Goal: Information Seeking & Learning: Learn about a topic

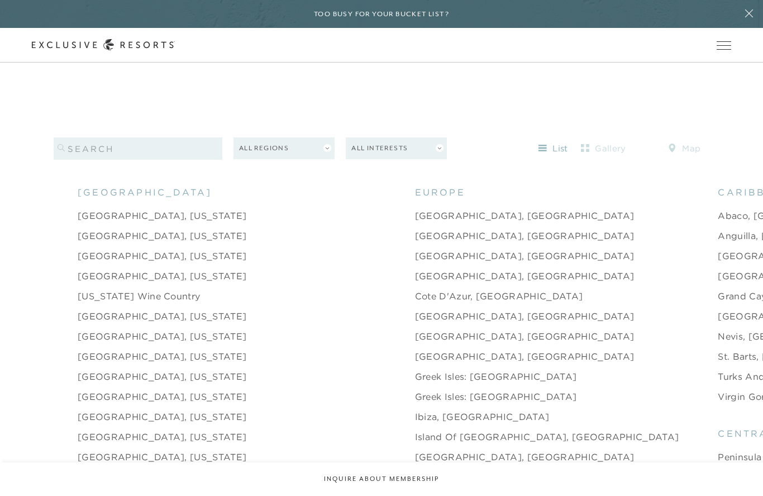
scroll to position [1119, 0]
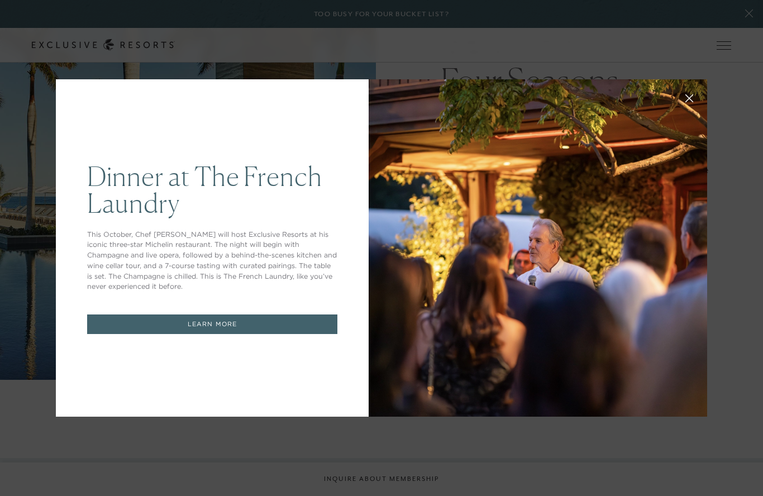
click at [52, 123] on div "Dinner at The [GEOGRAPHIC_DATA] This October, Chef [PERSON_NAME] will host Excl…" at bounding box center [381, 248] width 763 height 496
click at [439, 311] on div at bounding box center [538, 247] width 338 height 337
click at [219, 138] on div "Dinner at The [GEOGRAPHIC_DATA] This October, Chef [PERSON_NAME] will host Excl…" at bounding box center [212, 247] width 313 height 337
click at [351, 118] on div "Dinner at The [GEOGRAPHIC_DATA] This October, Chef [PERSON_NAME] will host Excl…" at bounding box center [212, 247] width 313 height 337
click at [194, 334] on link "LEARN MORE" at bounding box center [212, 324] width 250 height 20
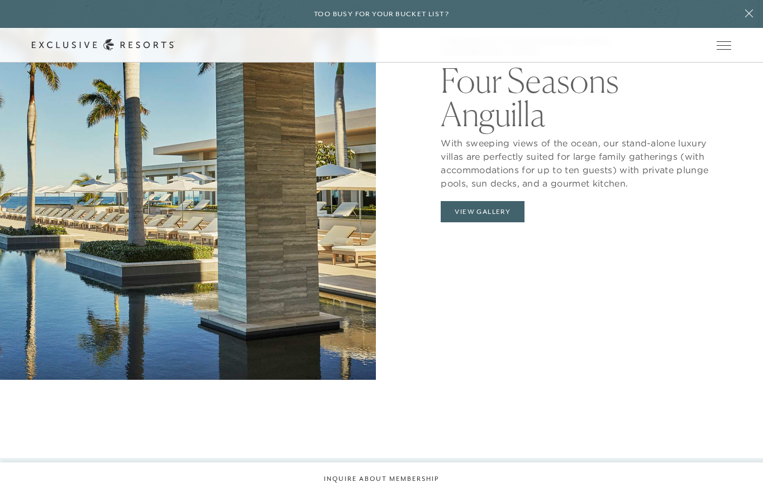
scroll to position [1334, 0]
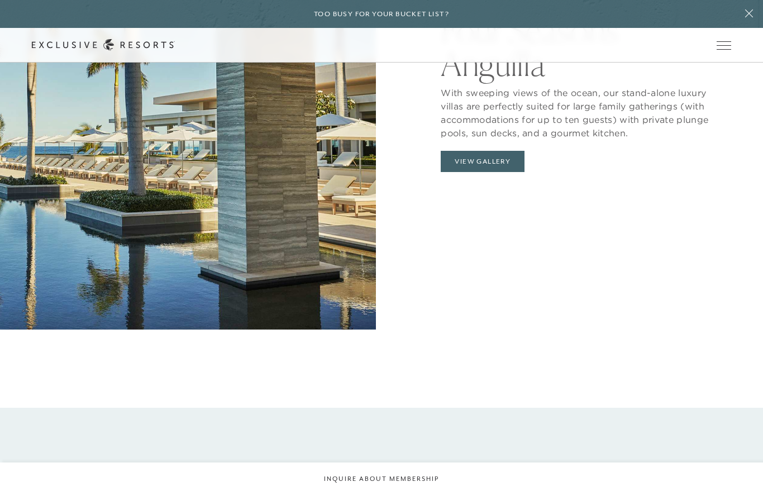
click at [468, 172] on button "View Gallery" at bounding box center [483, 161] width 84 height 21
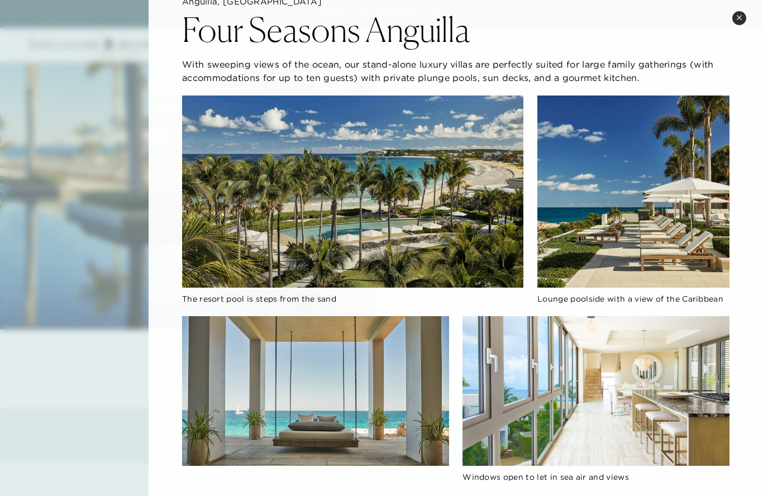
scroll to position [14, 0]
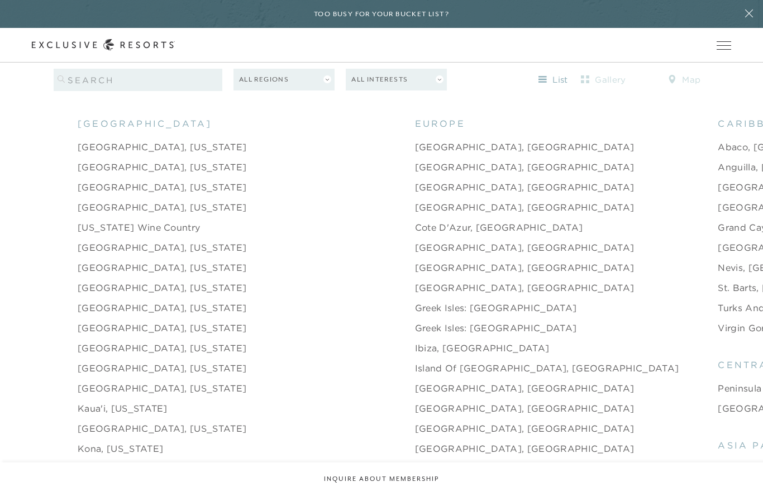
scroll to position [1186, 0]
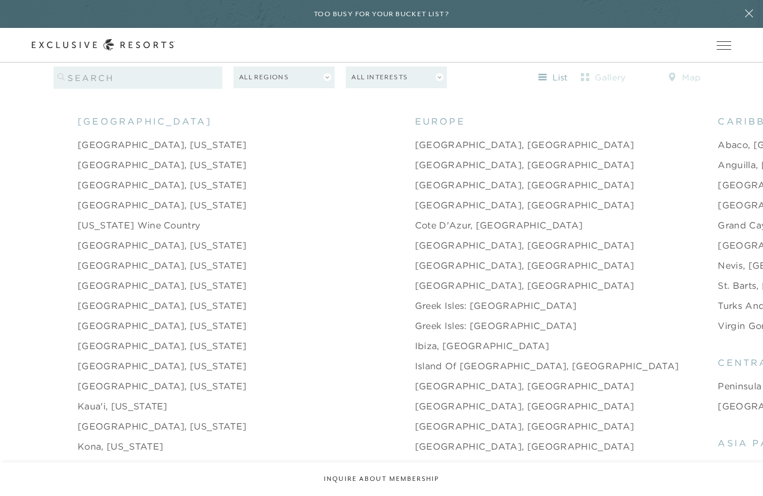
click at [718, 212] on link "[GEOGRAPHIC_DATA]" at bounding box center [771, 204] width 107 height 13
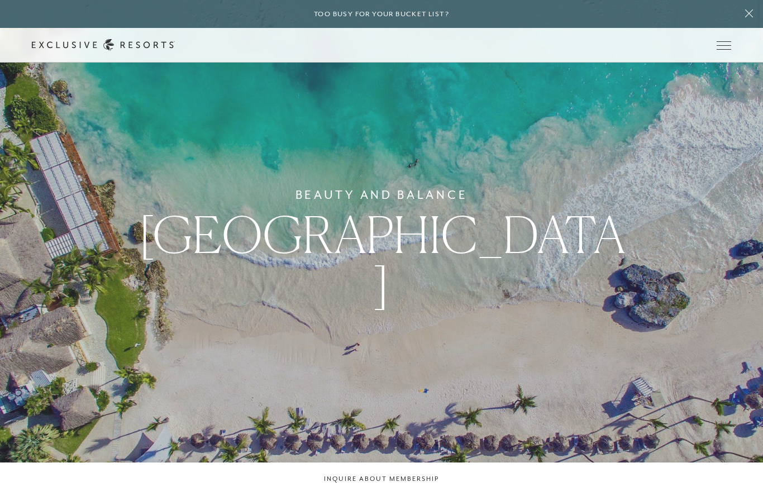
scroll to position [1186, 0]
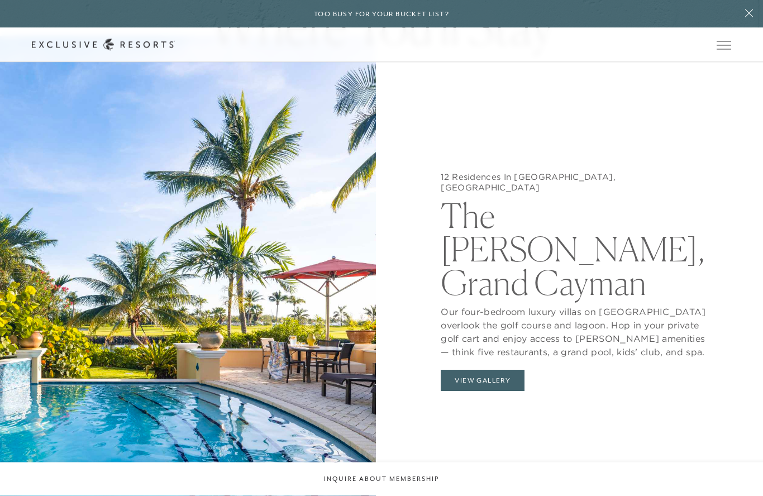
scroll to position [1235, 0]
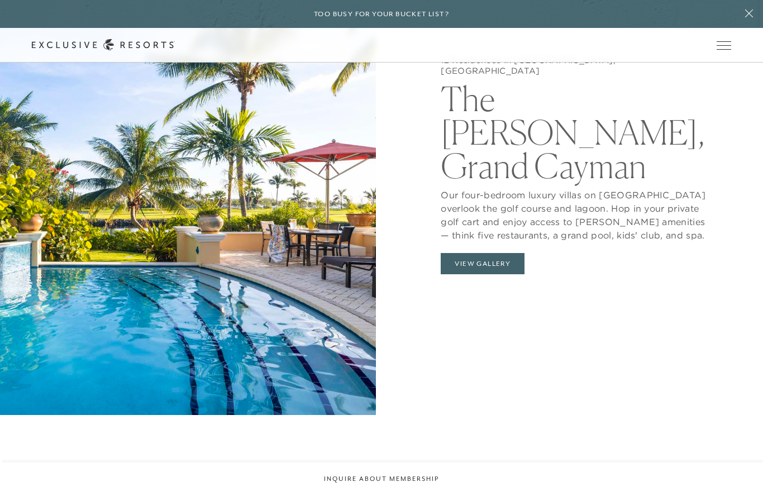
click at [743, 19] on button at bounding box center [749, 14] width 28 height 28
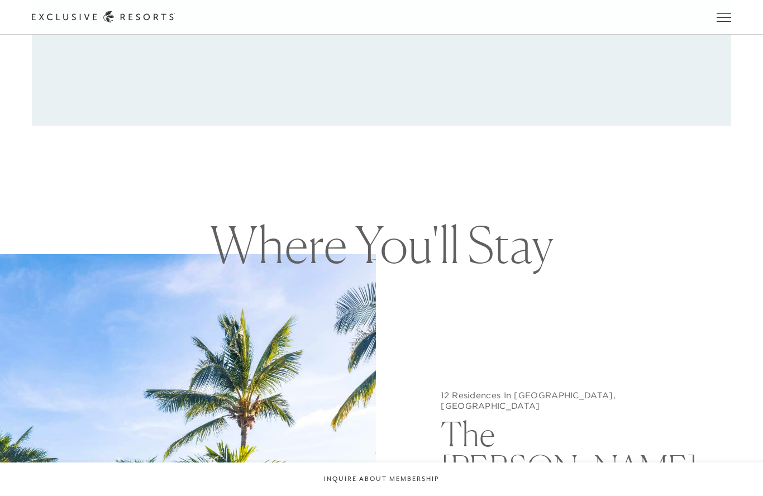
scroll to position [1186, 0]
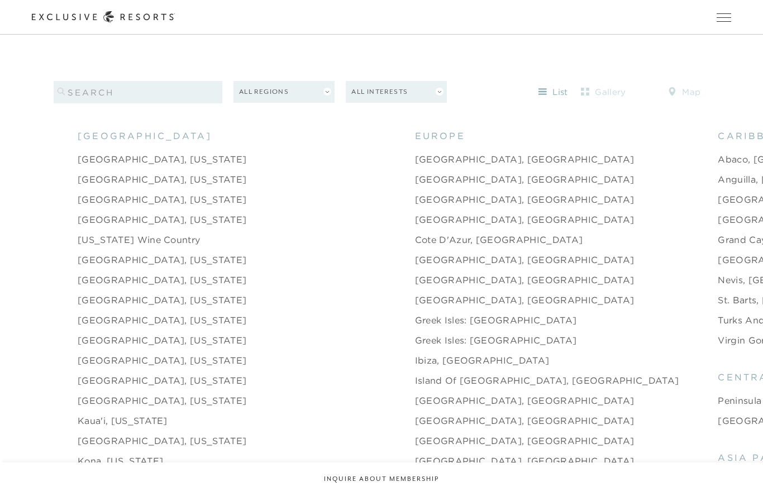
scroll to position [1170, 0]
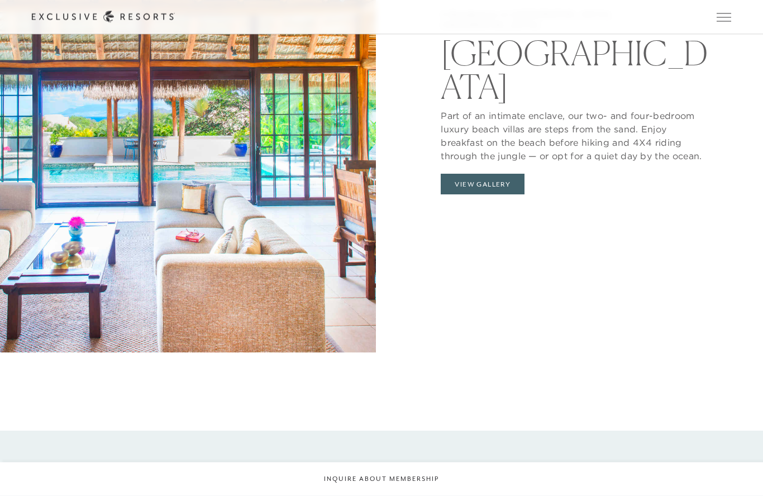
scroll to position [1273, 0]
click at [518, 194] on button "View Gallery" at bounding box center [483, 183] width 84 height 21
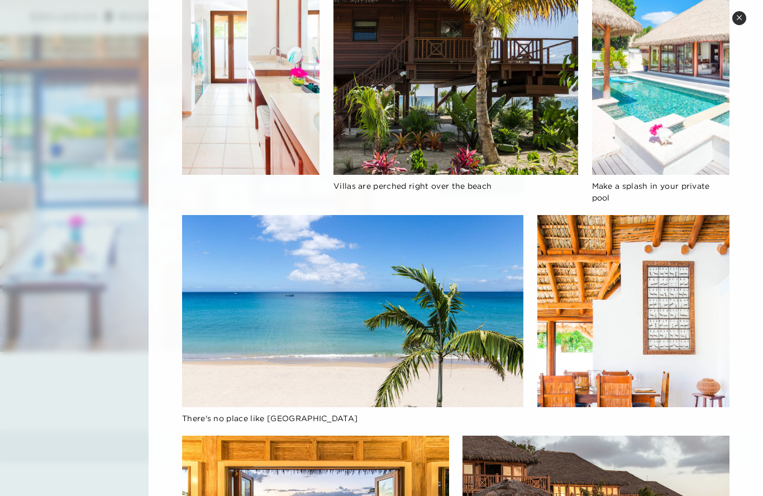
scroll to position [1309, 0]
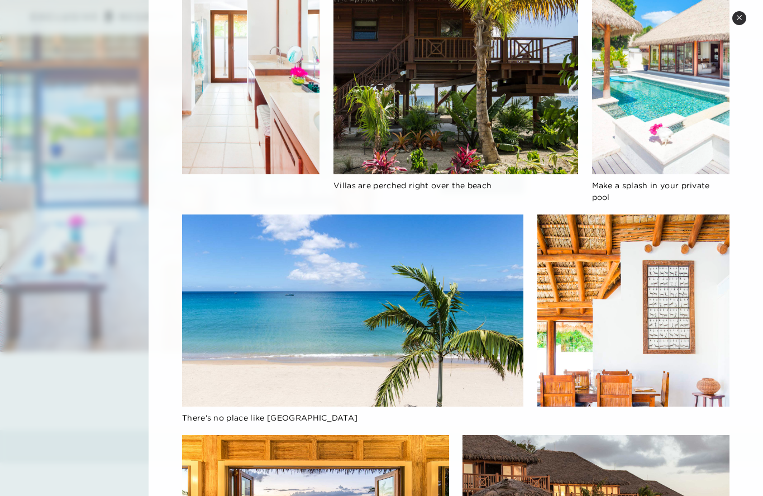
click at [738, 13] on button "Close quickview" at bounding box center [739, 18] width 14 height 14
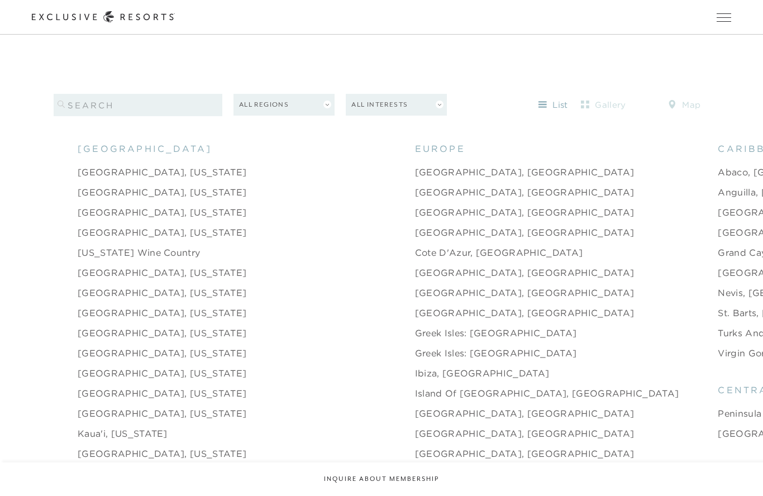
scroll to position [1158, 0]
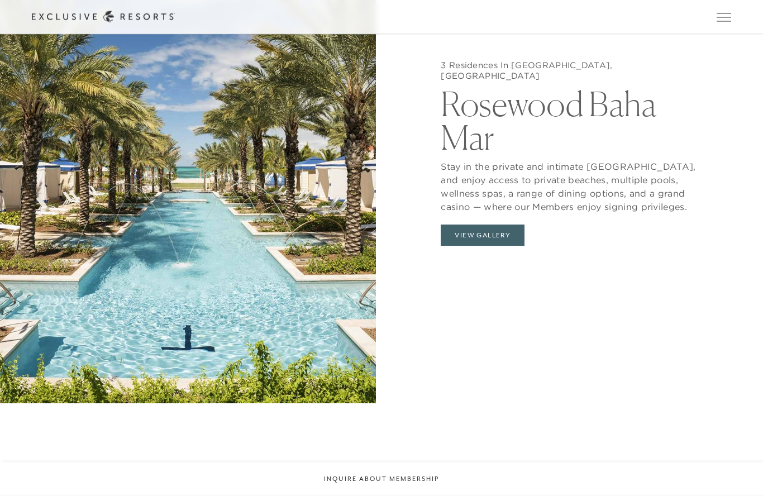
scroll to position [1260, 0]
click at [510, 246] on button "View Gallery" at bounding box center [483, 234] width 84 height 21
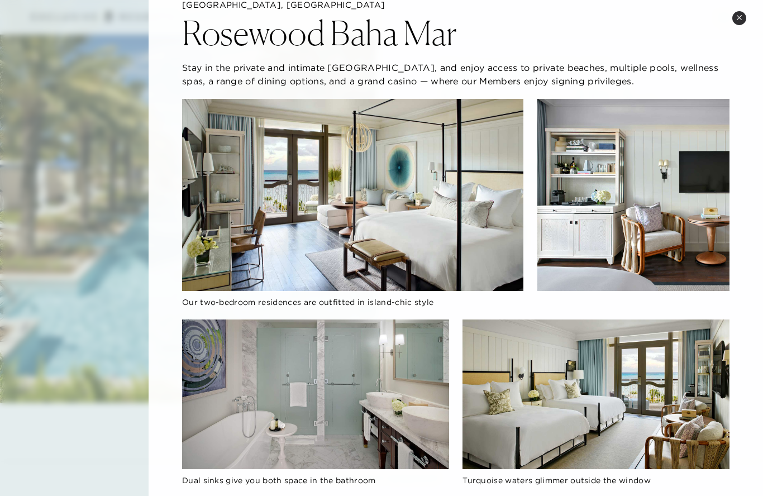
scroll to position [31, 0]
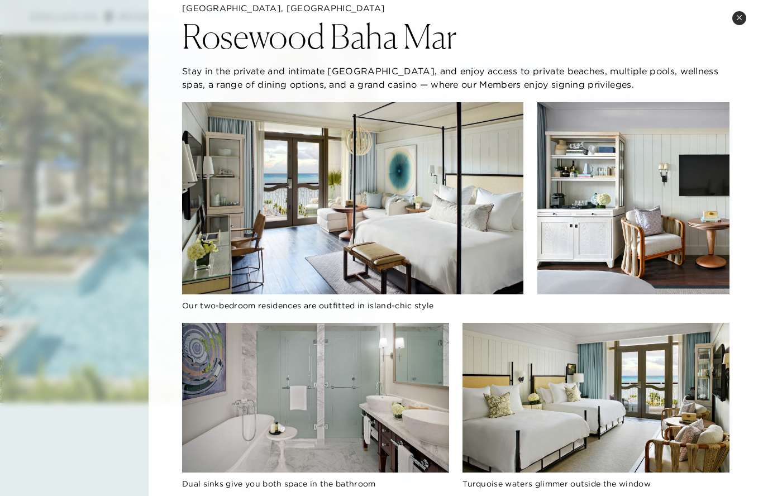
click at [735, 23] on button "Close quickview" at bounding box center [739, 18] width 14 height 14
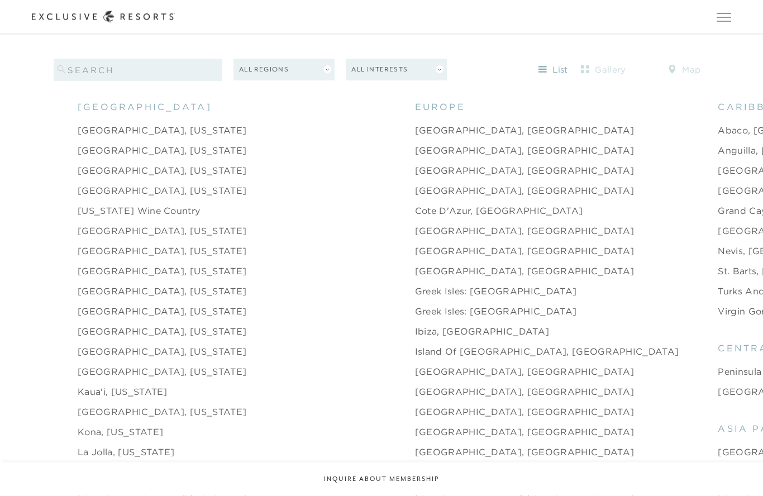
scroll to position [1202, 0]
click at [718, 297] on link "Turks and Caicos" at bounding box center [758, 289] width 80 height 13
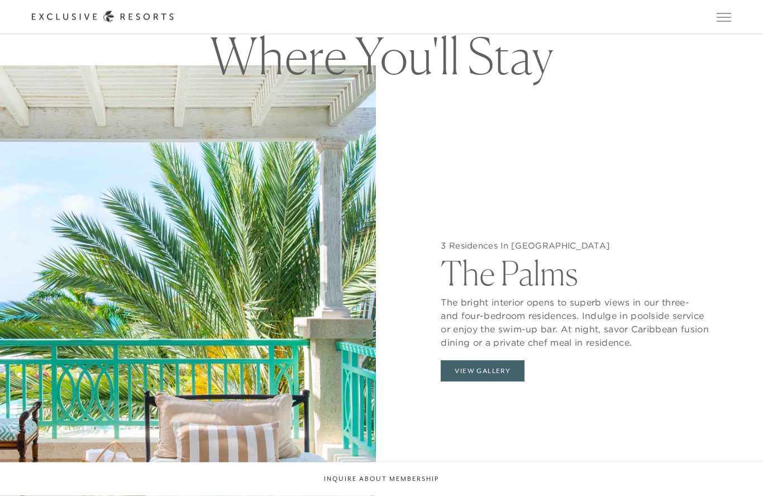
scroll to position [1088, 0]
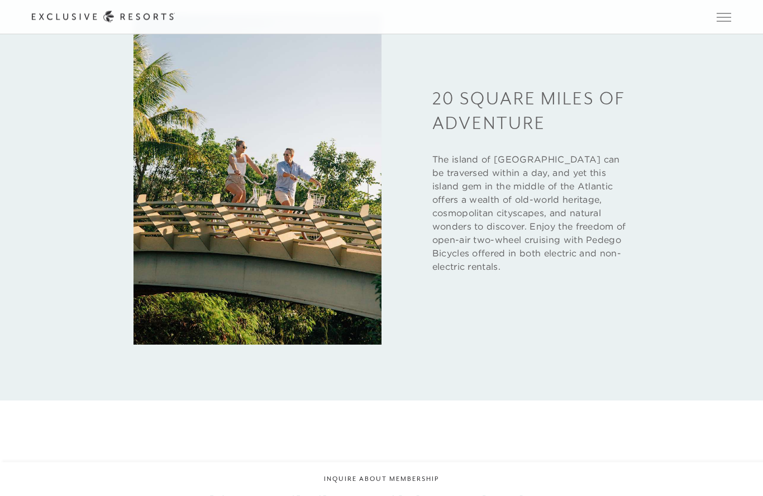
scroll to position [1827, 0]
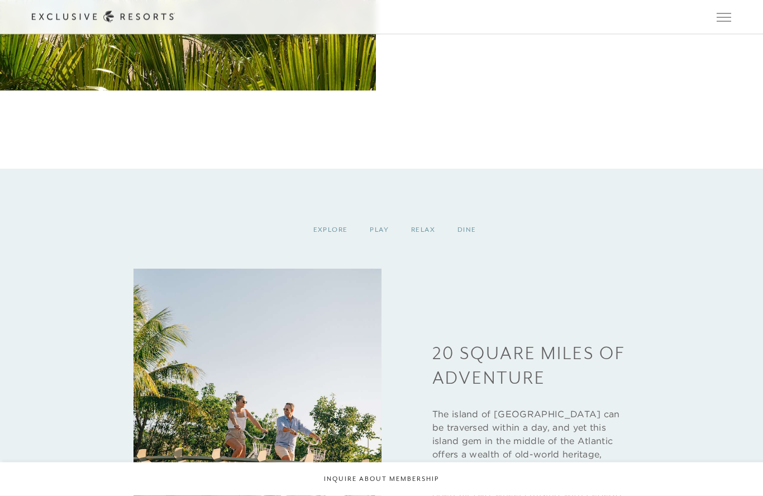
scroll to position [1202, 0]
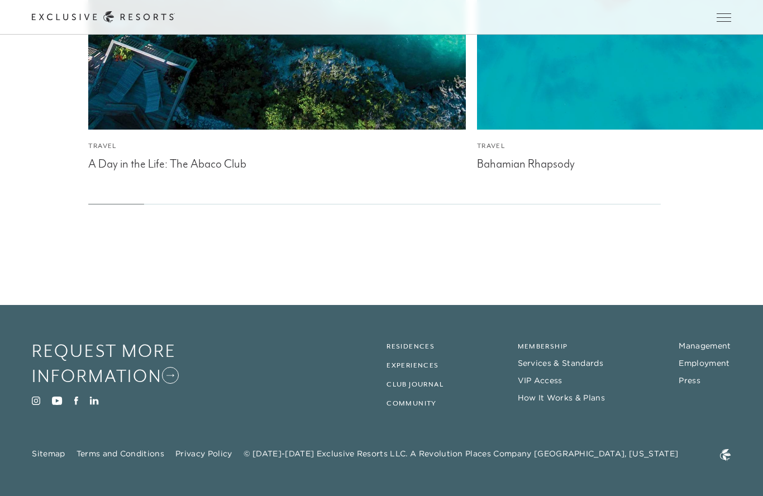
scroll to position [3249, 0]
